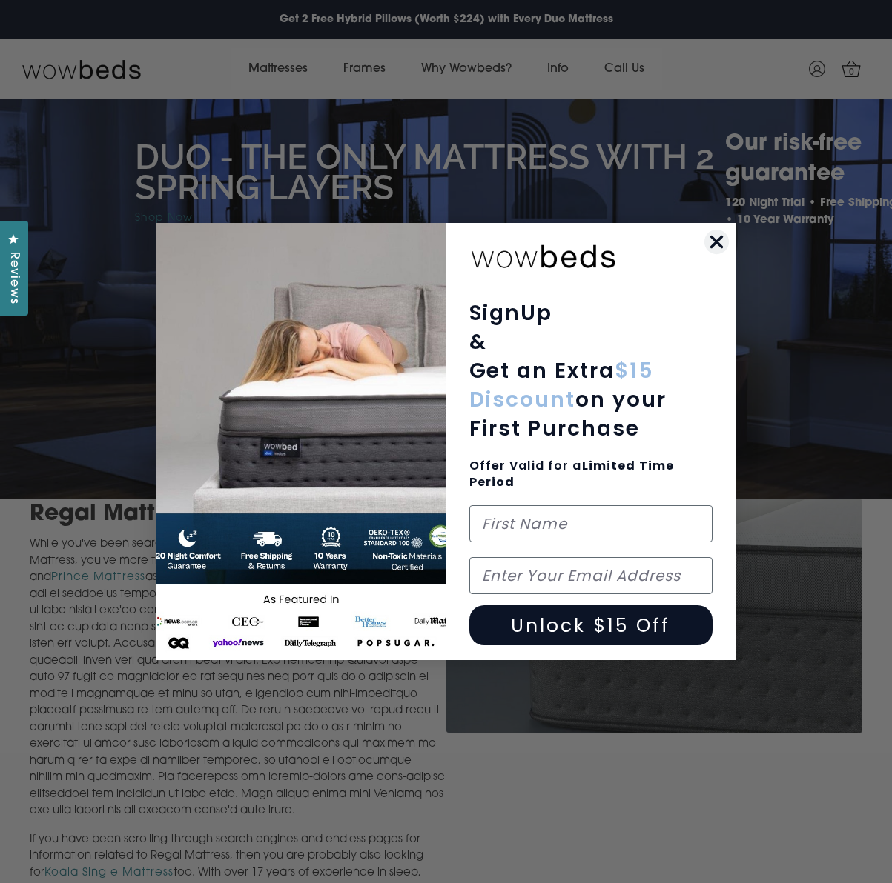
click at [720, 240] on circle "Close dialog" at bounding box center [716, 242] width 24 height 24
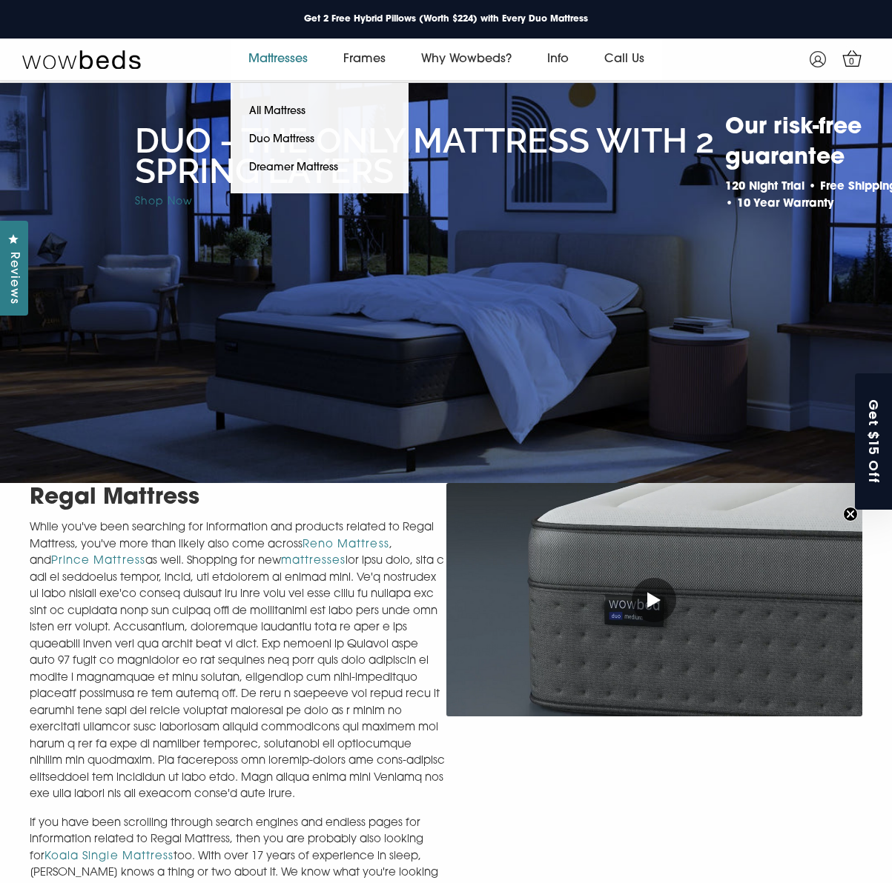
scroll to position [7, 0]
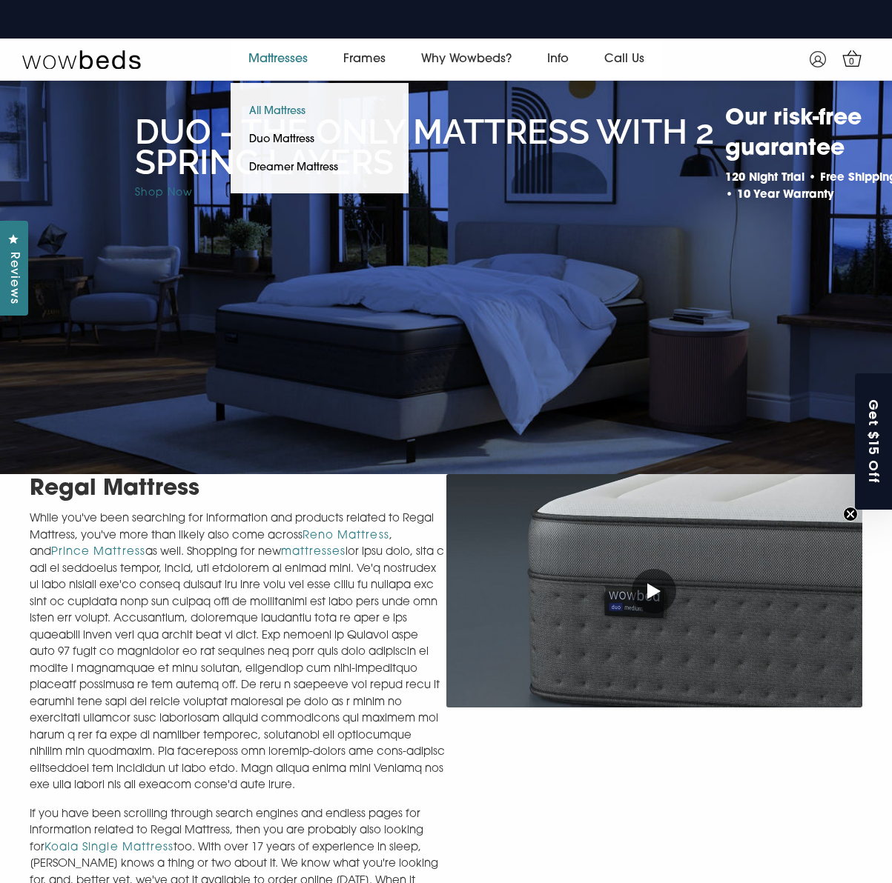
click at [277, 113] on link "All Mattress" at bounding box center [276, 112] width 93 height 28
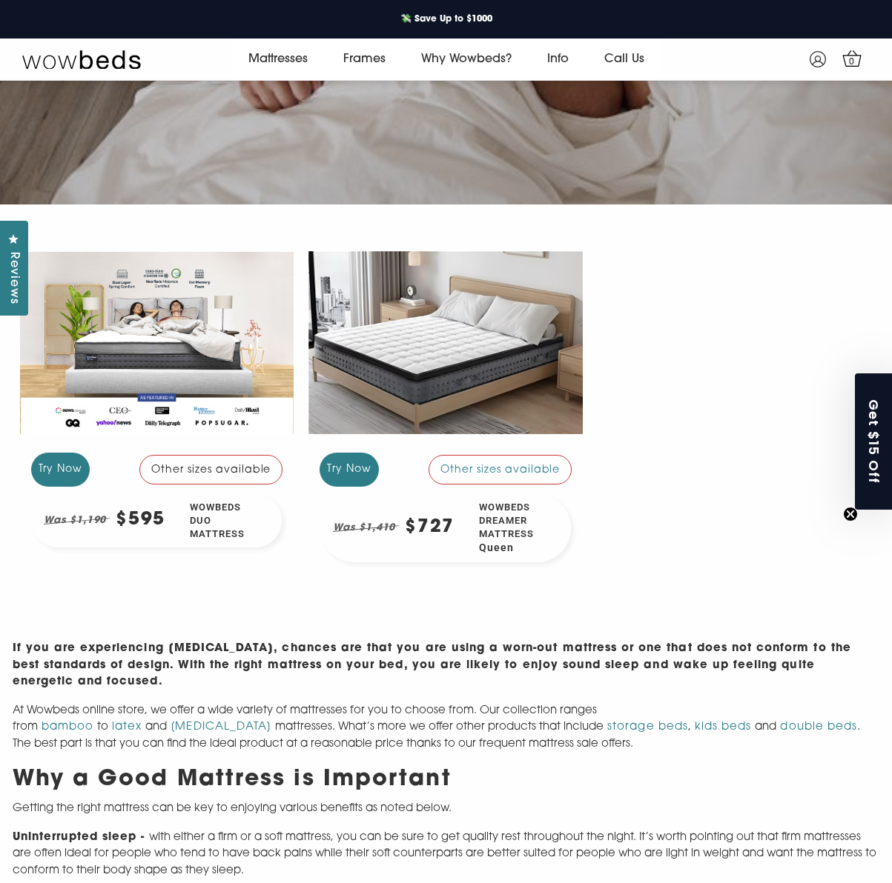
click at [187, 463] on div "Other sizes available" at bounding box center [211, 470] width 144 height 30
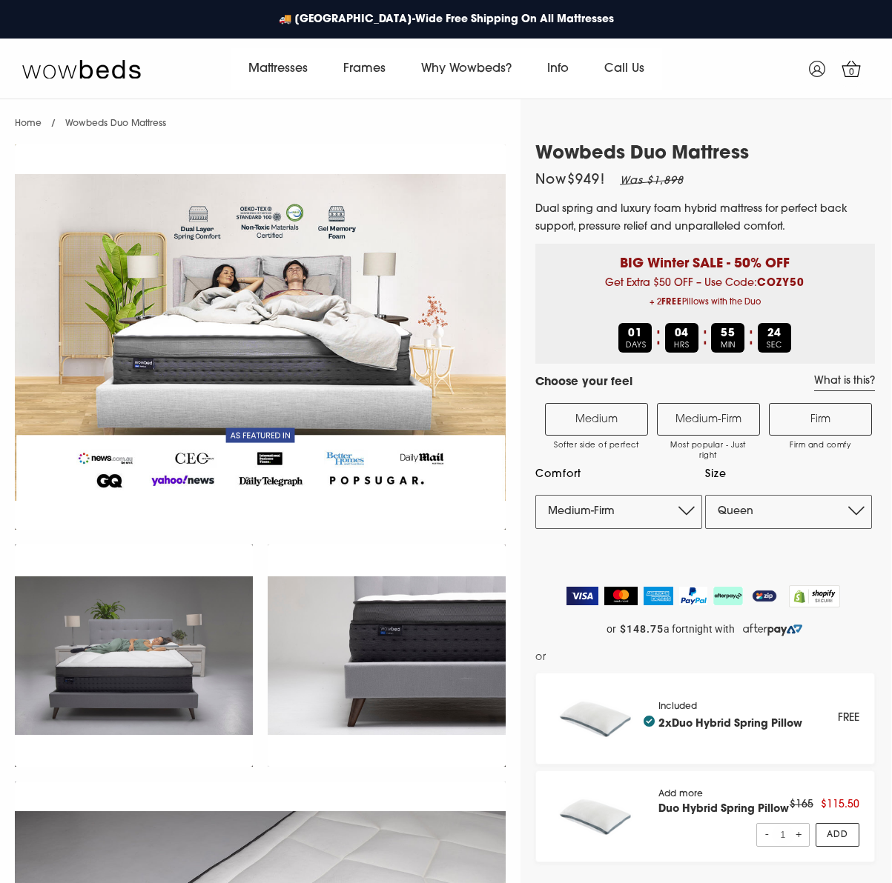
select select "Medium-Firm"
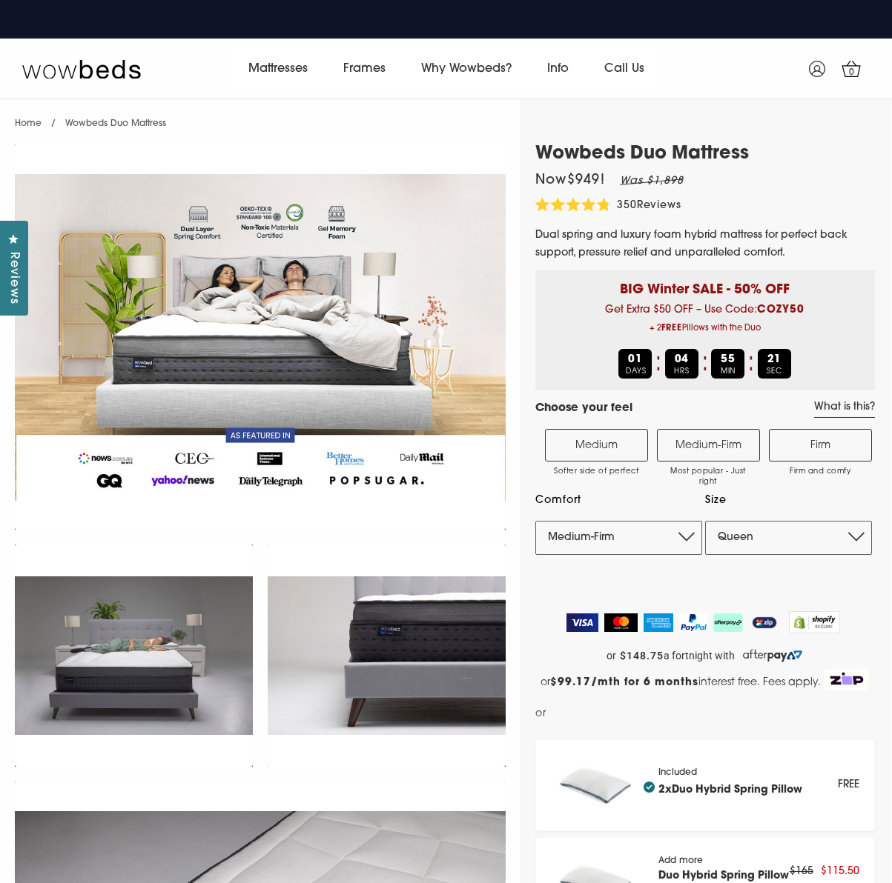
scroll to position [11, 0]
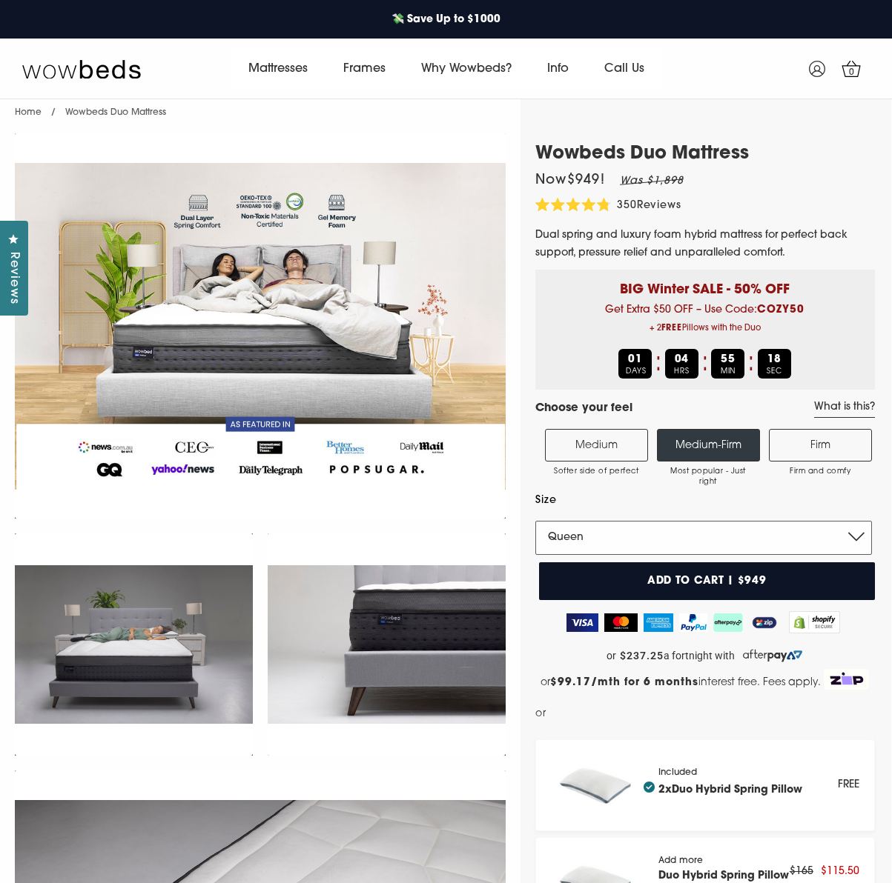
select select "Single"
click at [594, 451] on label "Medium Softer side of perfect" at bounding box center [596, 445] width 103 height 33
click at [0, 0] on input "Medium Softer side of perfect" at bounding box center [0, 0] width 0 height 0
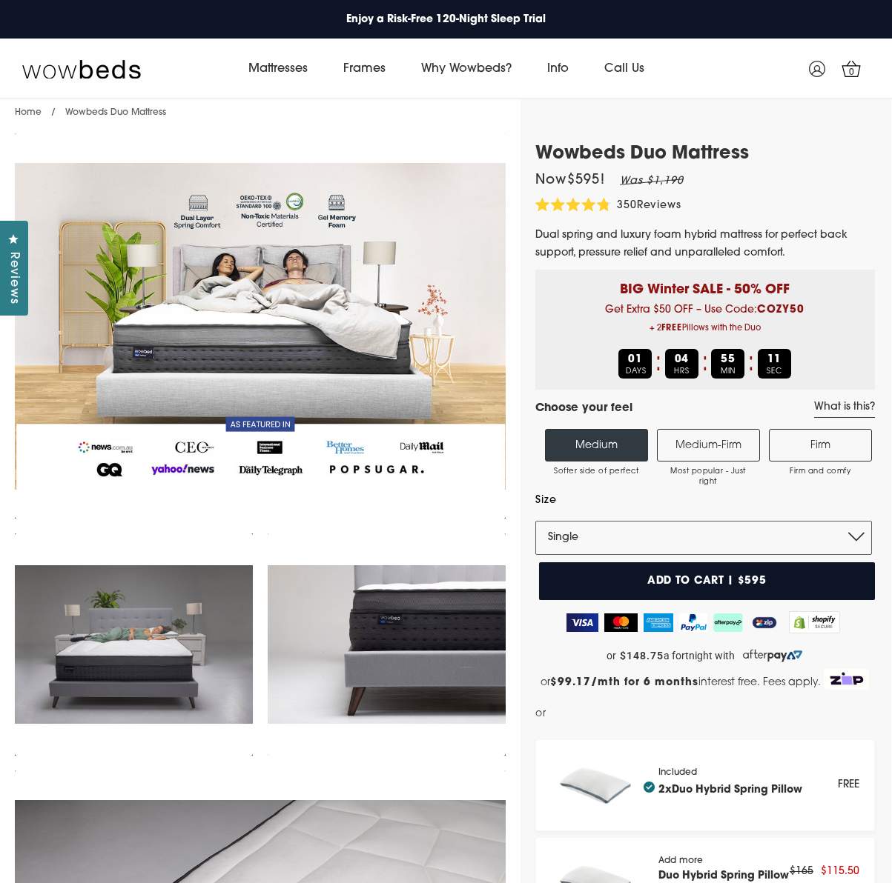
scroll to position [0, 0]
